Goal: Information Seeking & Learning: Check status

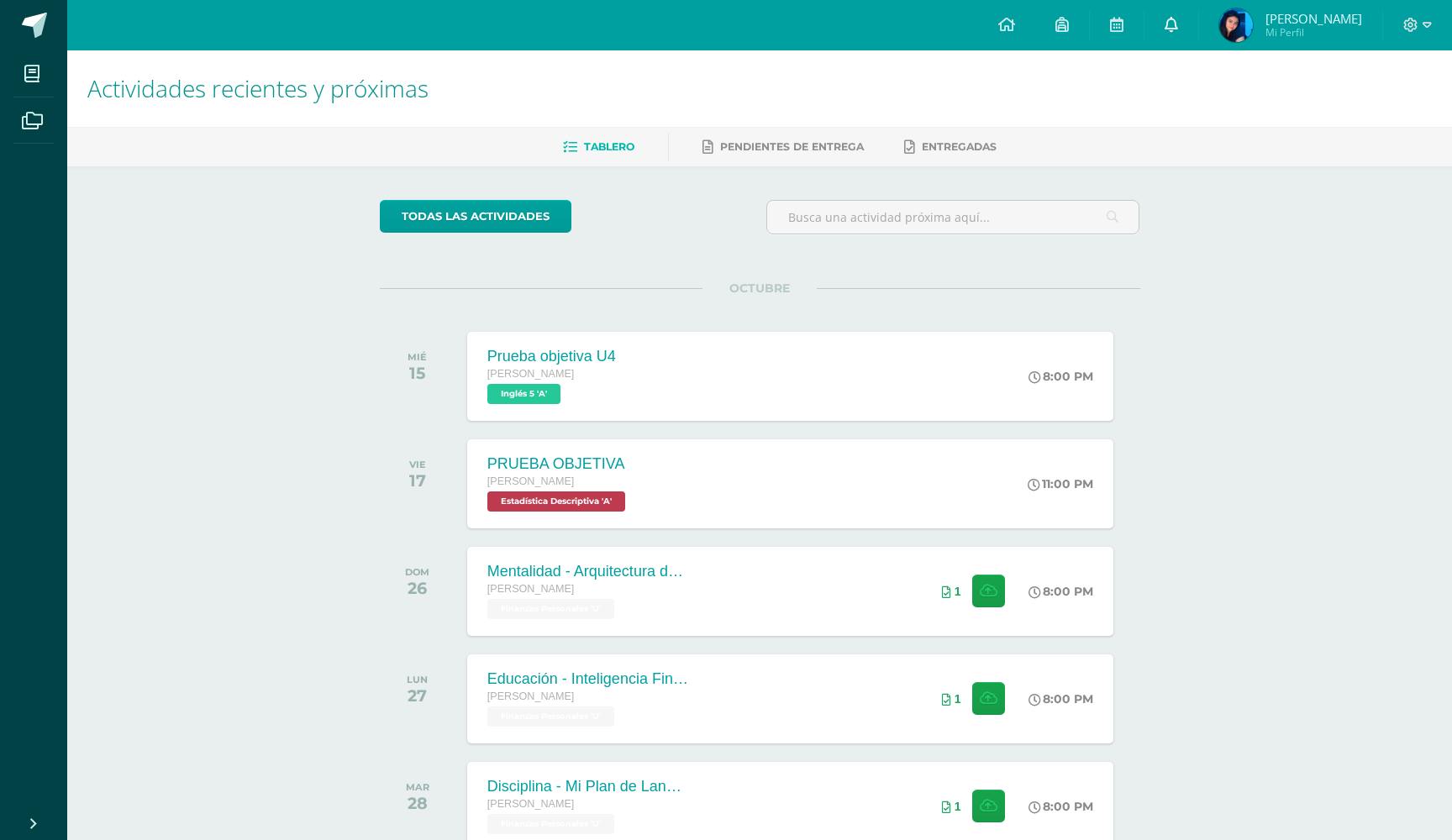
click at [1179, 29] on icon at bounding box center [1172, 24] width 14 height 16
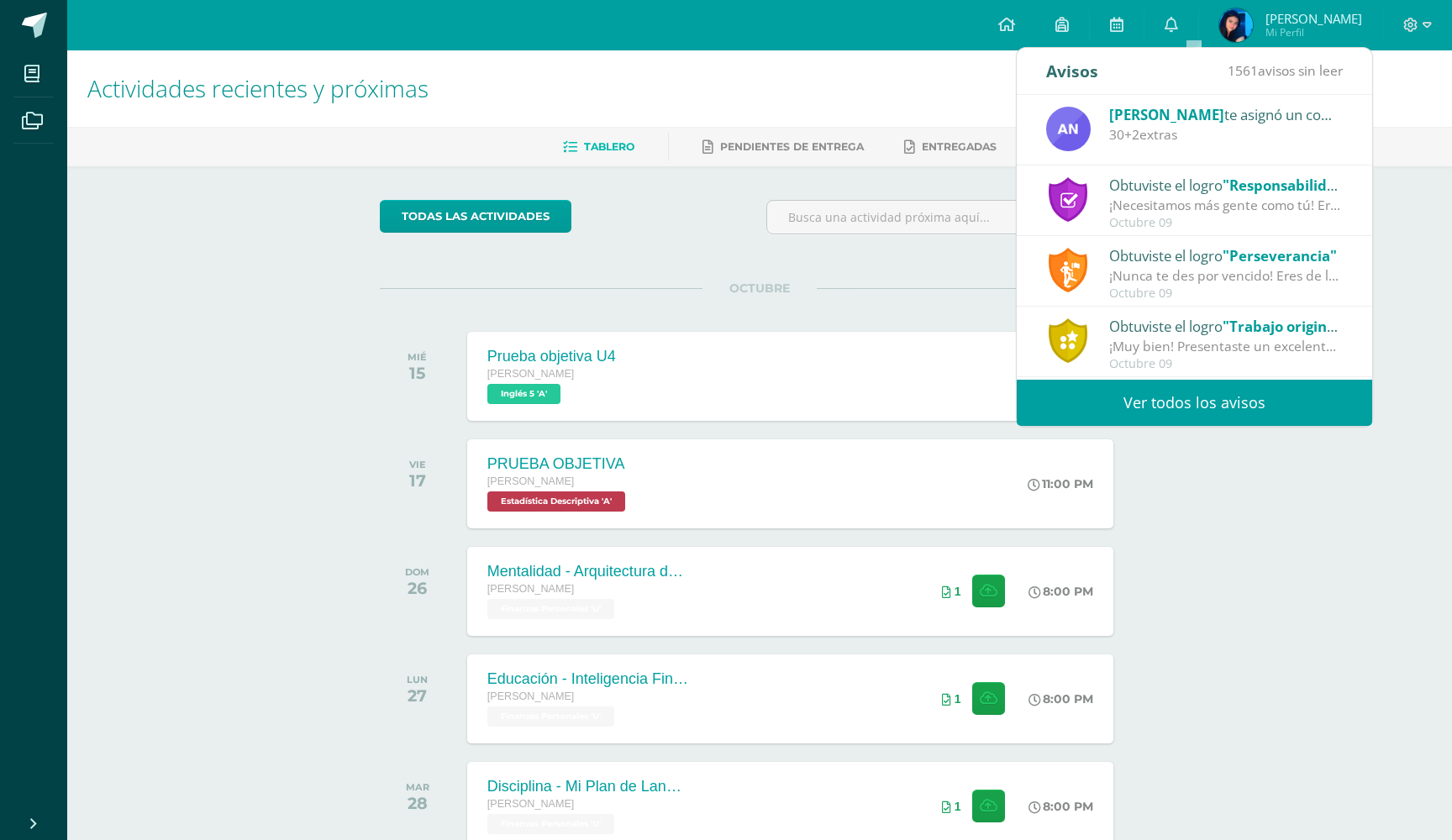
click at [1202, 145] on div "Ana Ruiz te asignó un comentario en 'Prueba objetiva' para 'Lengua y Literatura…" at bounding box center [1195, 130] width 356 height 71
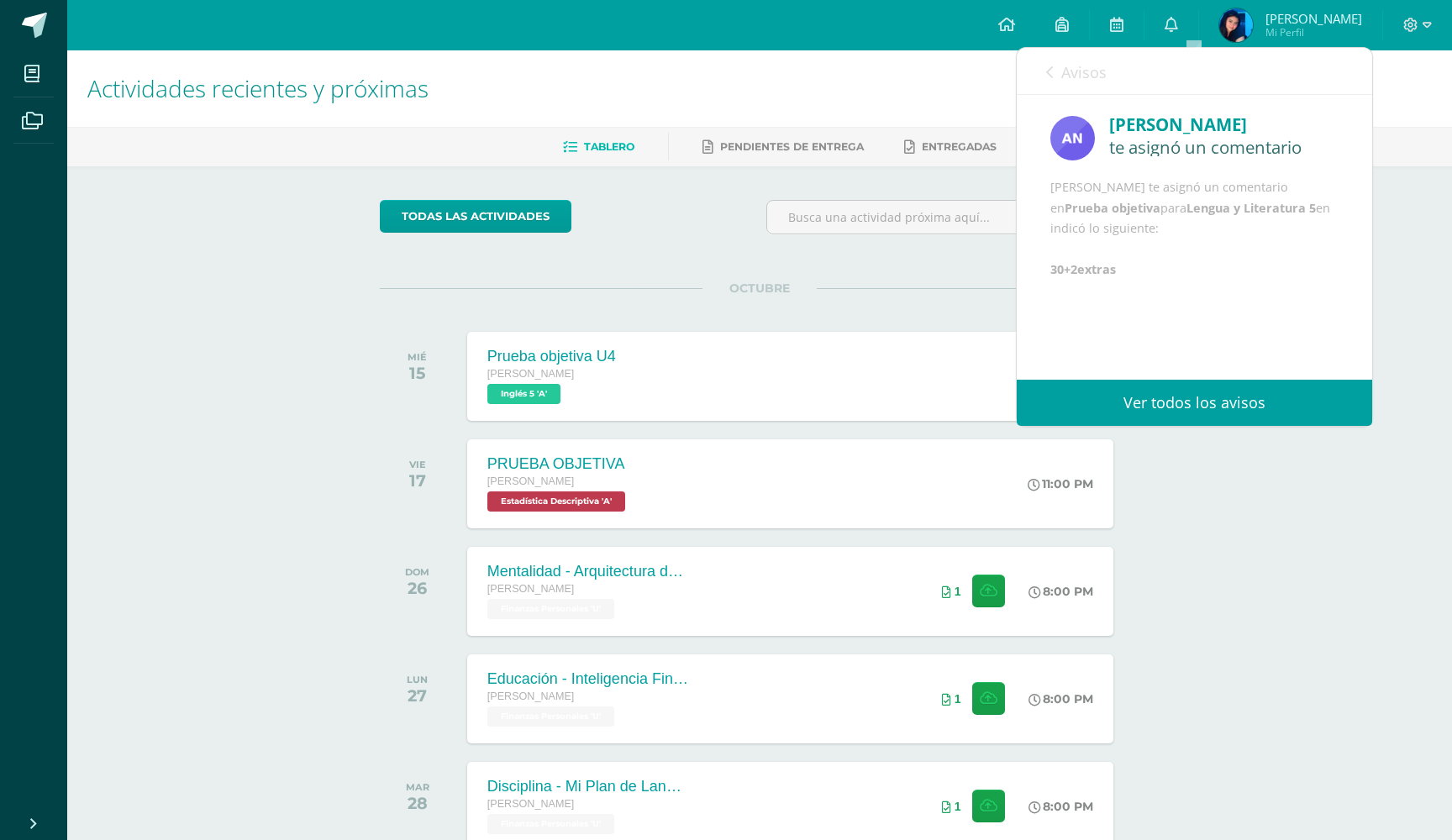
click at [1145, 401] on link "Ver todos los avisos" at bounding box center [1195, 403] width 356 height 47
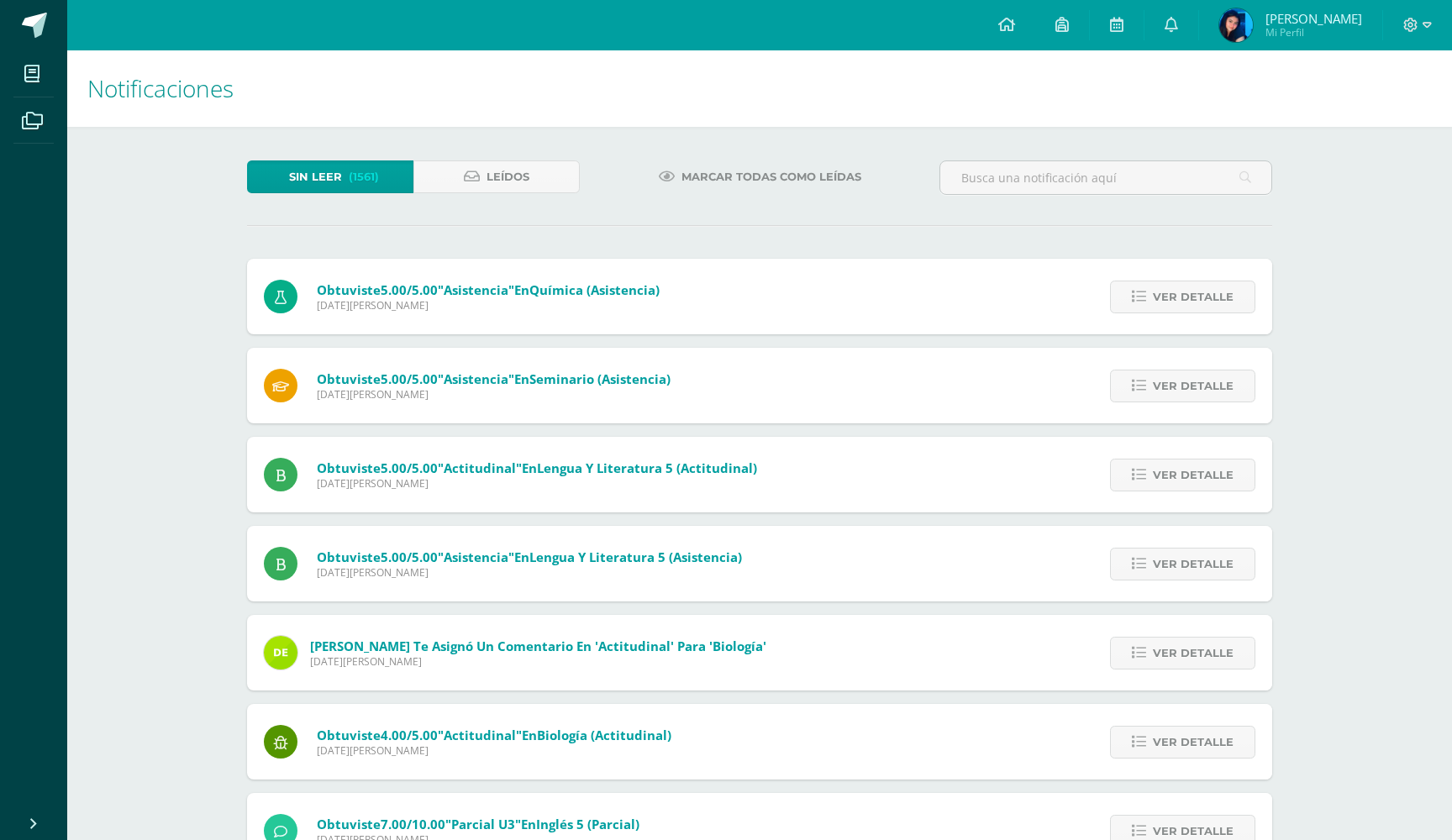
scroll to position [43, 0]
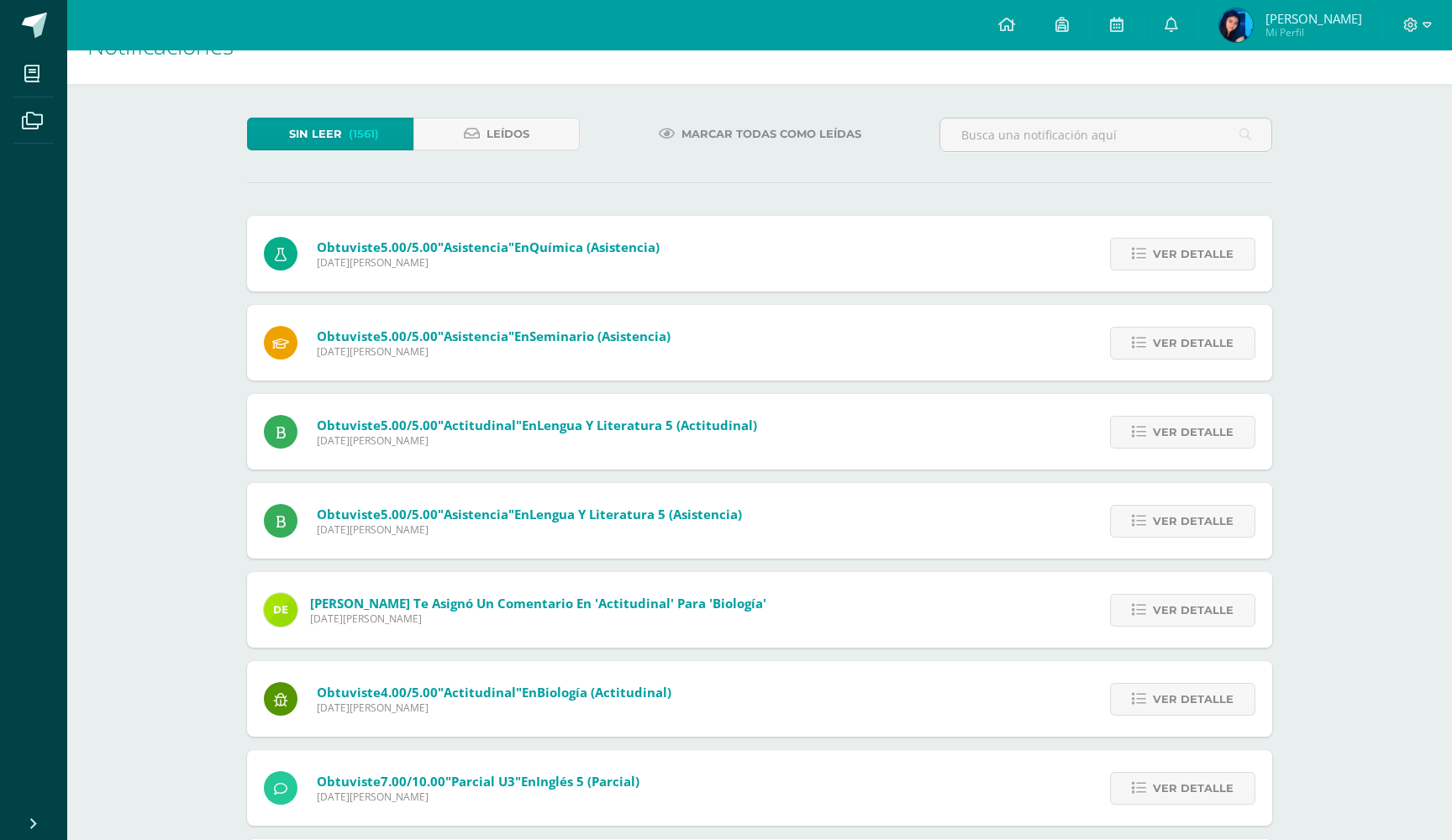
click at [699, 556] on div "Obtuviste 5.00/5.00 "Asistencia" en Lengua y Literatura 5 (Asistencia) Lunes 11…" at bounding box center [503, 521] width 512 height 76
click at [835, 128] on span "Marcar todas como leídas" at bounding box center [771, 134] width 180 height 31
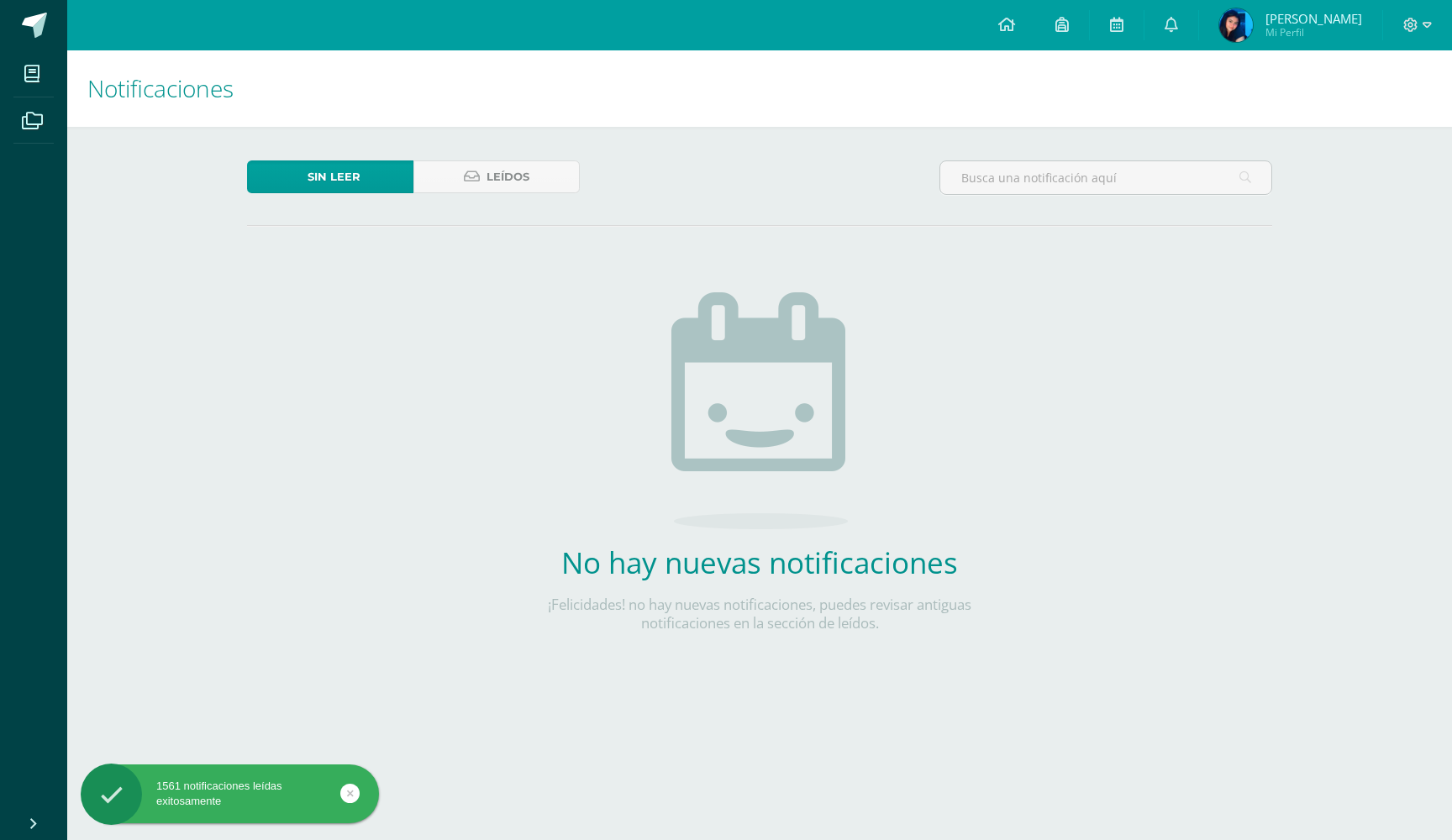
click at [1307, 17] on span "[PERSON_NAME]" at bounding box center [1314, 18] width 96 height 17
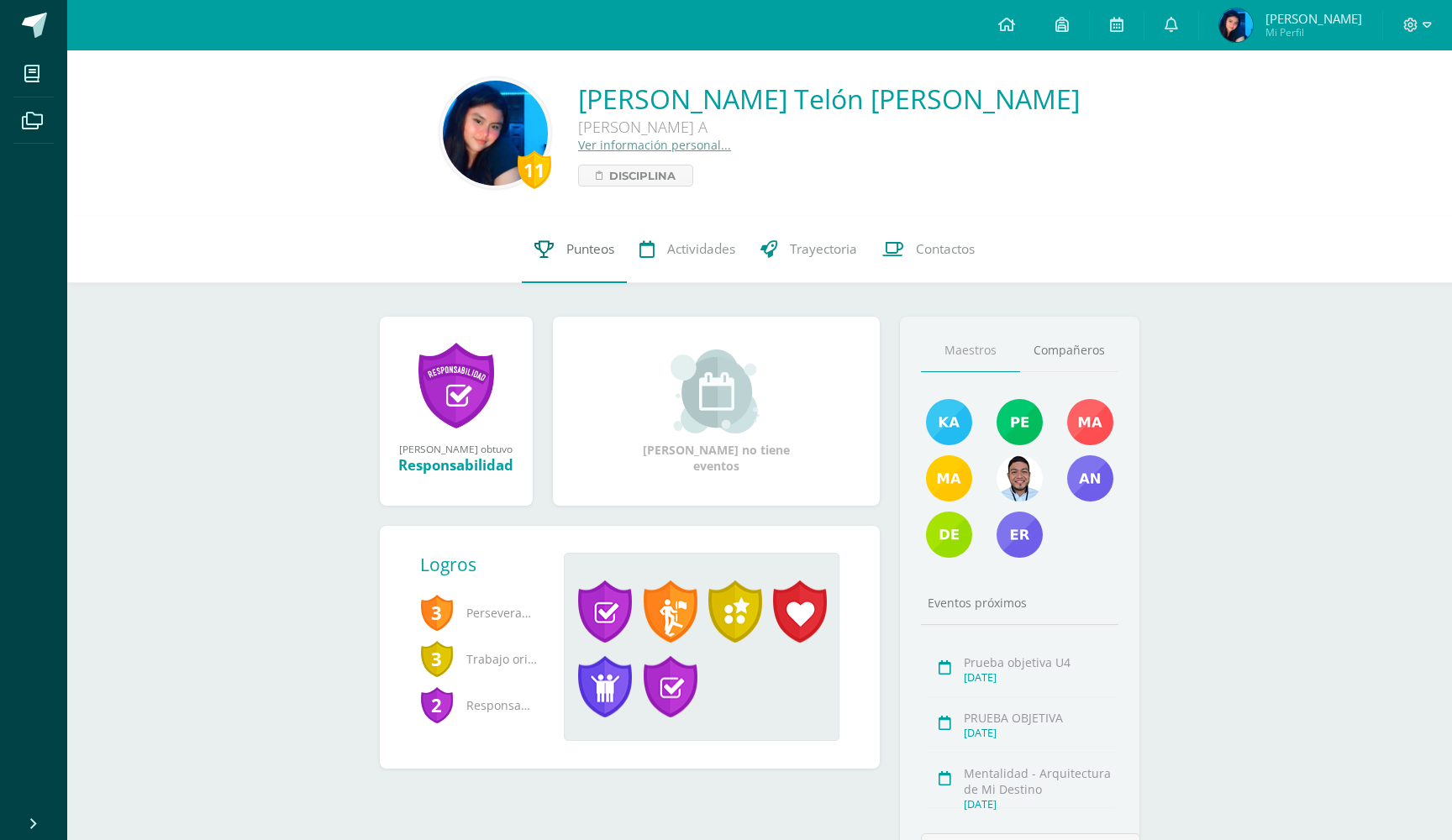
click at [552, 259] on link "Punteos" at bounding box center [575, 249] width 105 height 67
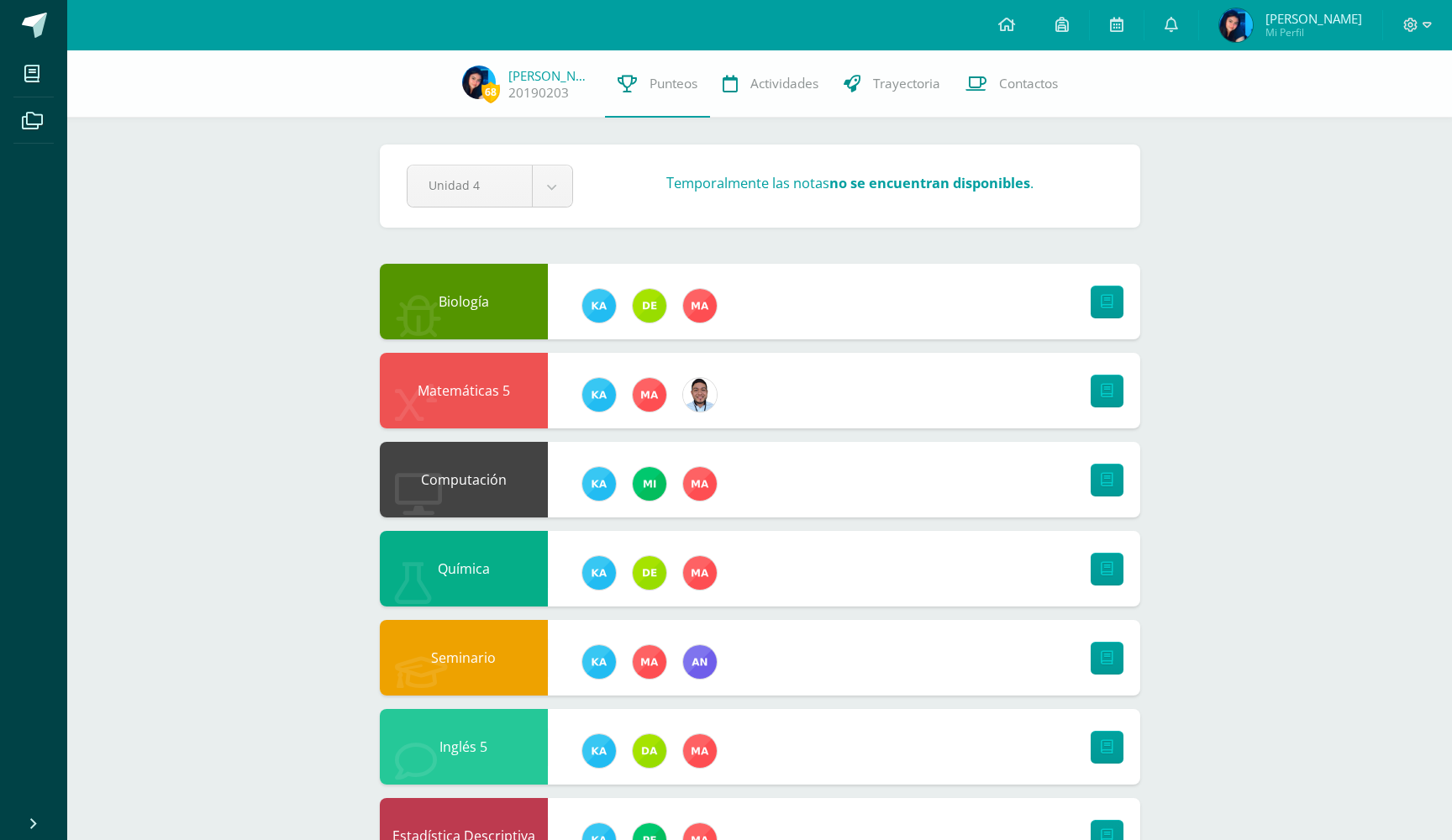
click at [889, 181] on strong "no se encuentran disponibles" at bounding box center [930, 183] width 201 height 18
click at [556, 176] on body "Mis cursos Archivos Cerrar panel Biología [PERSON_NAME] "A" Ciencias Sociales y…" at bounding box center [726, 632] width 1452 height 1264
